Goal: Task Accomplishment & Management: Use online tool/utility

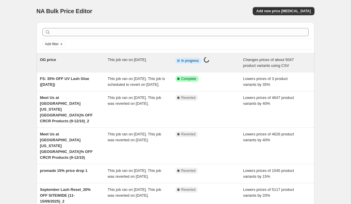
click at [53, 60] on span "OG price" at bounding box center [48, 60] width 16 height 4
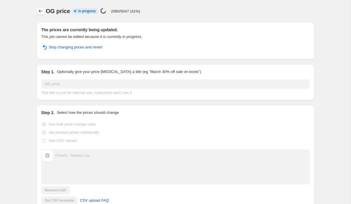
click at [40, 9] on icon "Price change jobs" at bounding box center [41, 11] width 6 height 6
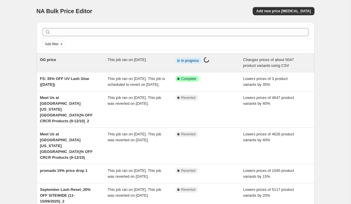
click at [71, 69] on div "OG price This job ran on [DATE]. Info Partially complete In progress Price [MED…" at bounding box center [175, 62] width 277 height 19
